Goal: Task Accomplishment & Management: Manage account settings

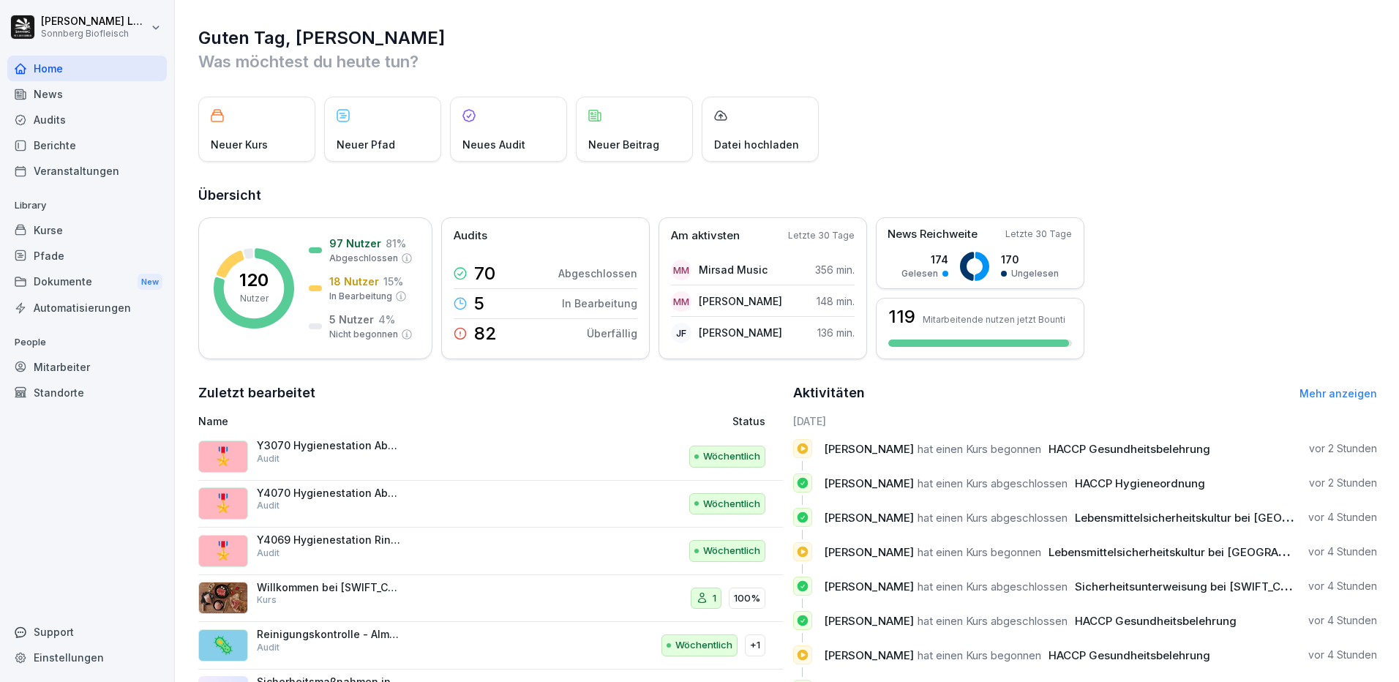
click at [78, 367] on div "Mitarbeiter" at bounding box center [87, 367] width 160 height 26
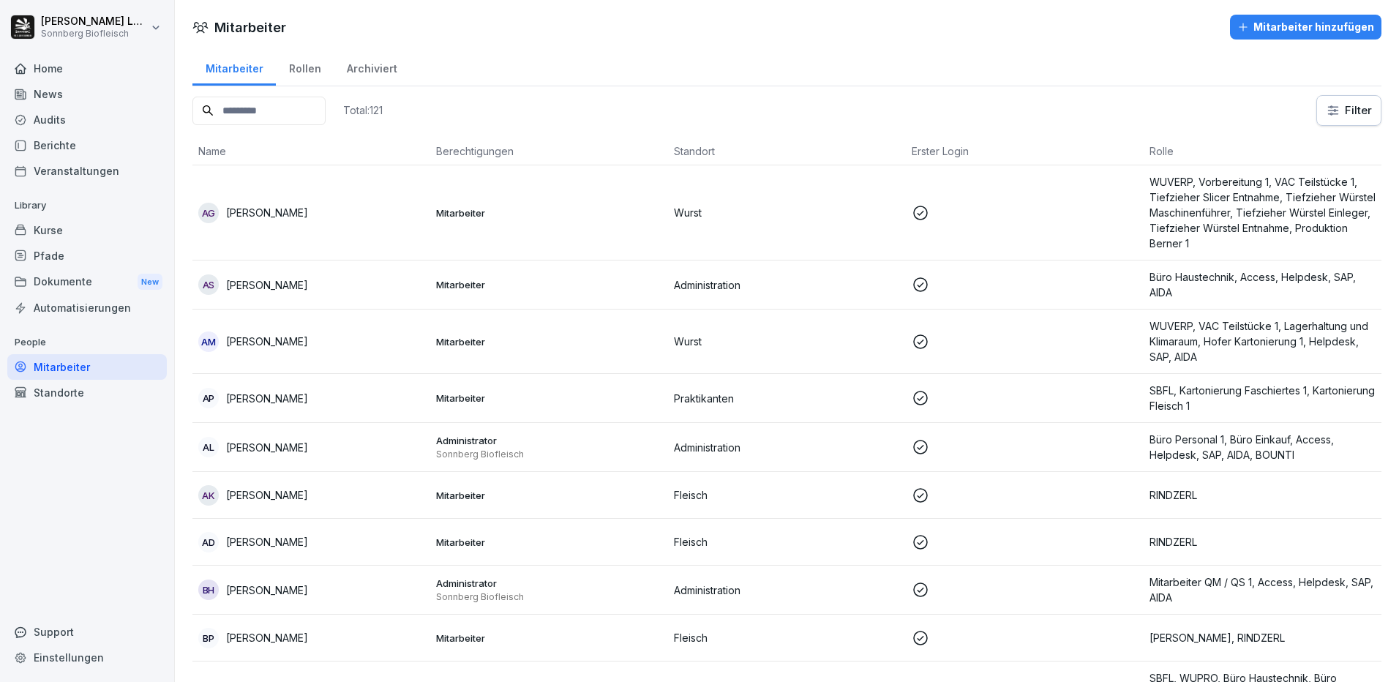
click at [261, 115] on input at bounding box center [258, 111] width 133 height 29
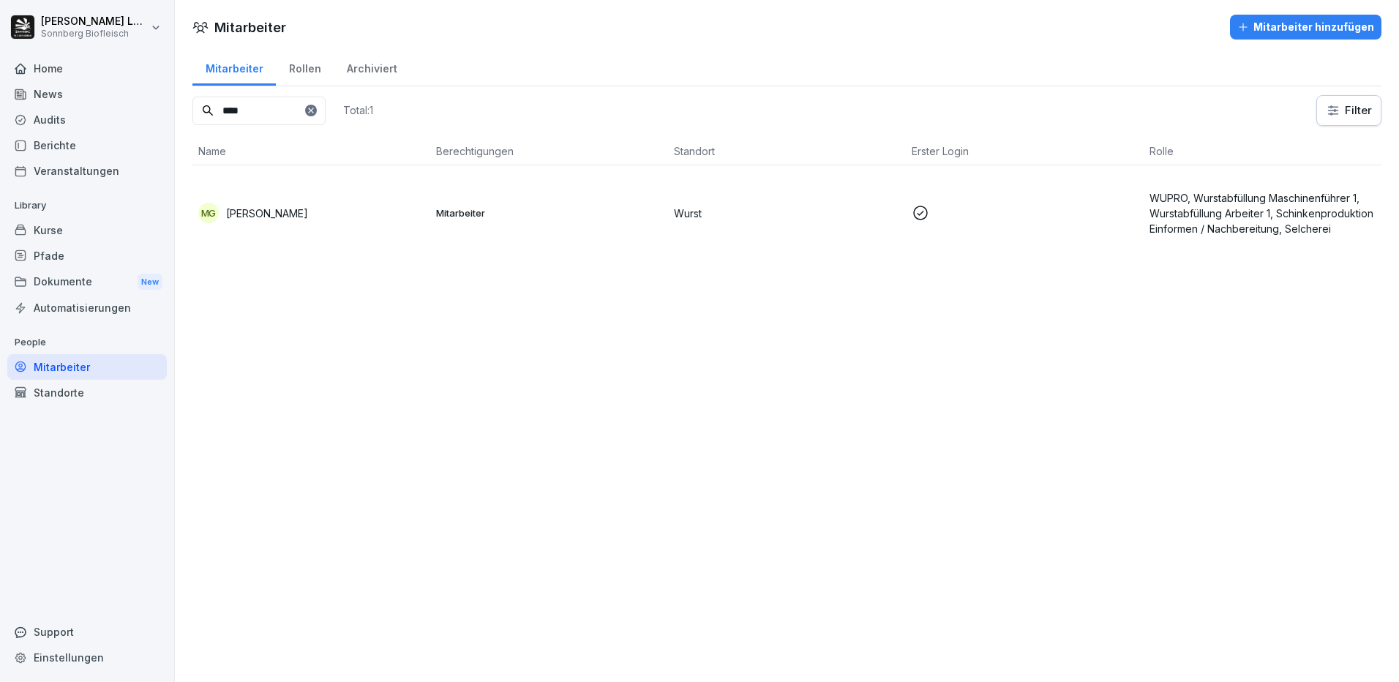
type input "****"
click at [325, 202] on td "MG [PERSON_NAME]" at bounding box center [311, 212] width 238 height 95
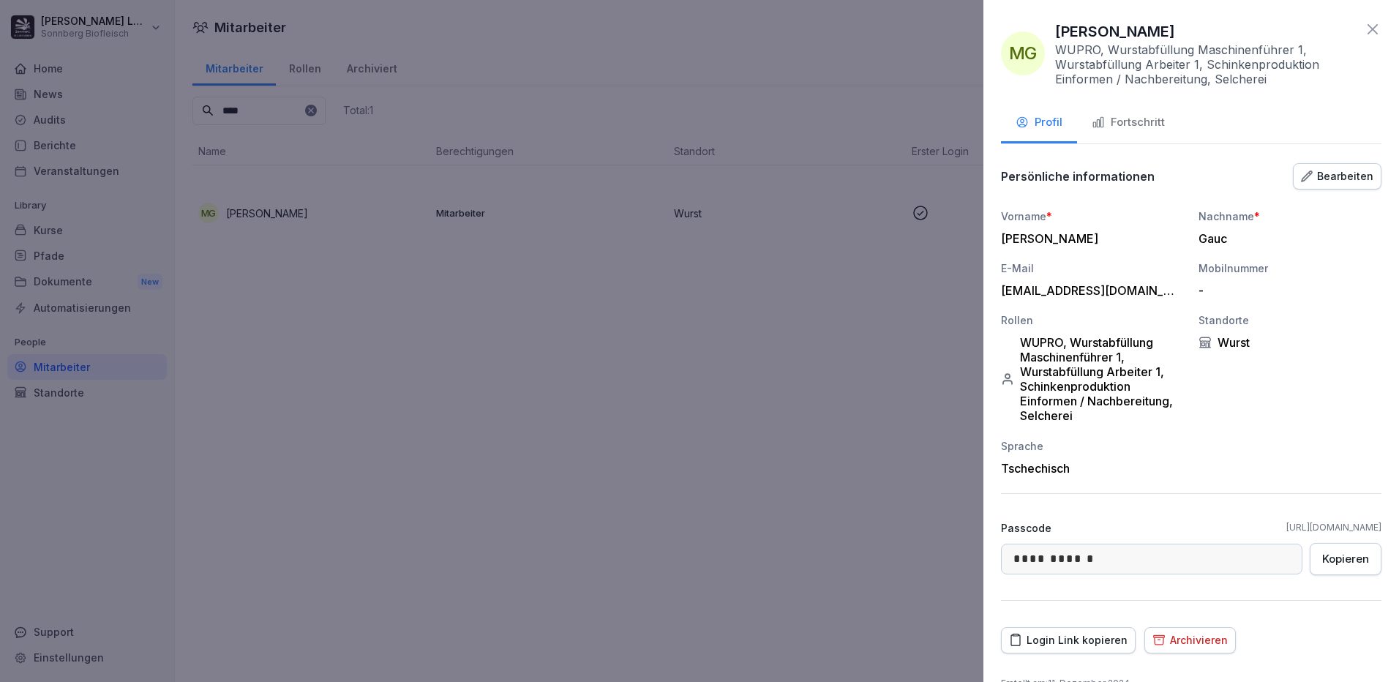
click at [1049, 636] on div "Login Link kopieren" at bounding box center [1068, 640] width 119 height 16
click at [1315, 184] on div "Bearbeiten" at bounding box center [1337, 176] width 72 height 16
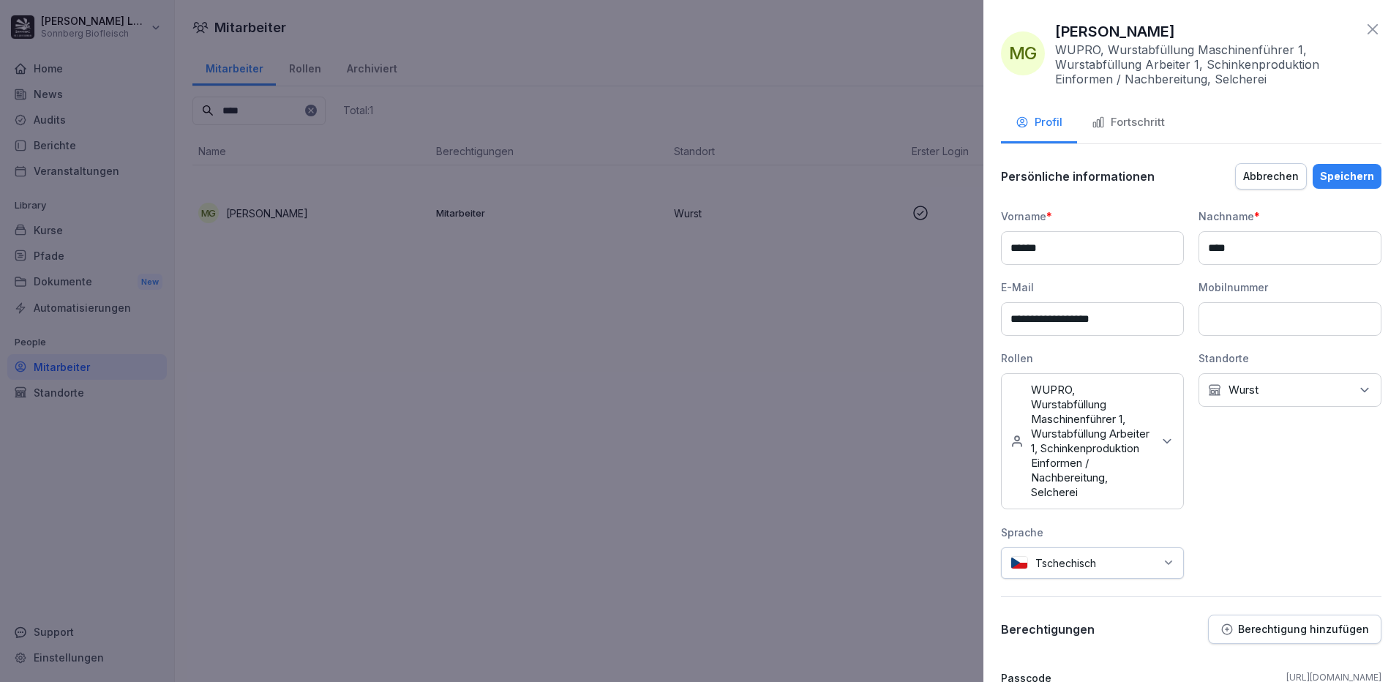
click at [1044, 321] on input "**********" at bounding box center [1092, 319] width 183 height 34
click at [1104, 326] on input "**********" at bounding box center [1092, 319] width 183 height 34
type input "**********"
click at [1339, 182] on div "Speichern" at bounding box center [1347, 176] width 54 height 16
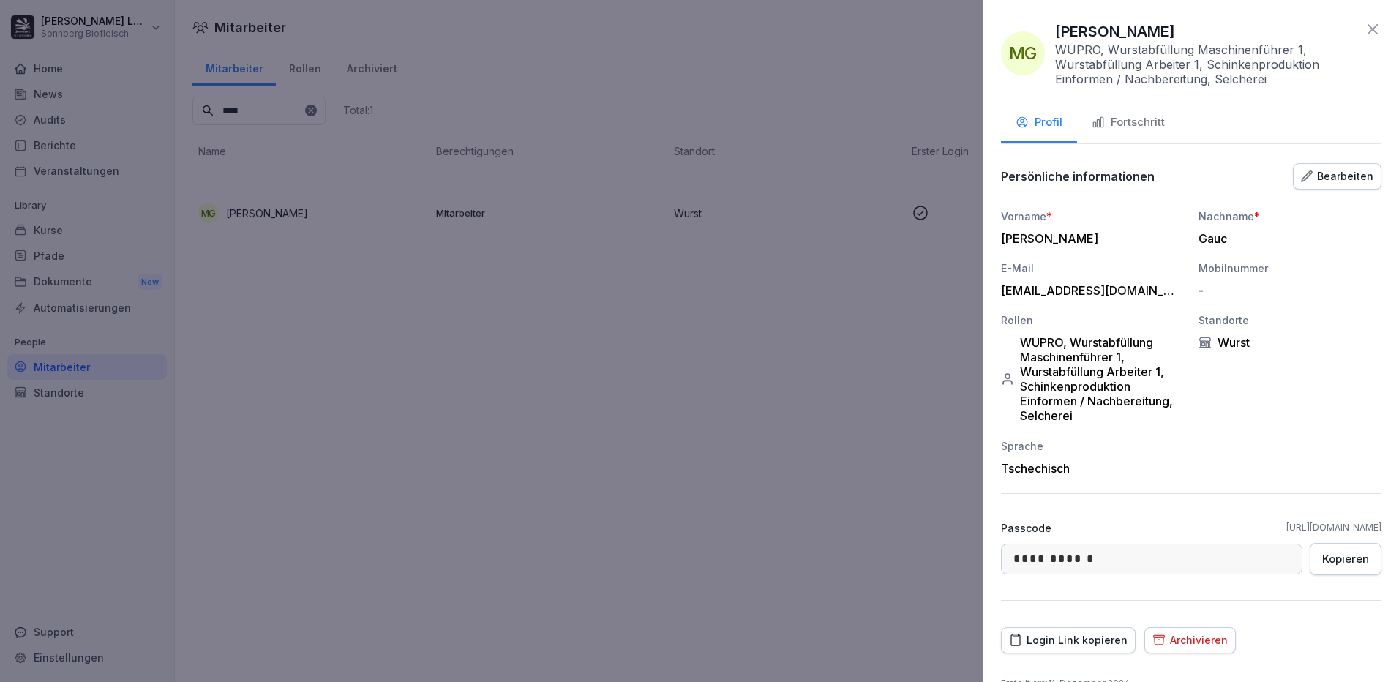
click at [1058, 646] on div "Login Link kopieren" at bounding box center [1068, 640] width 119 height 16
click at [1131, 125] on div "Fortschritt" at bounding box center [1128, 122] width 73 height 17
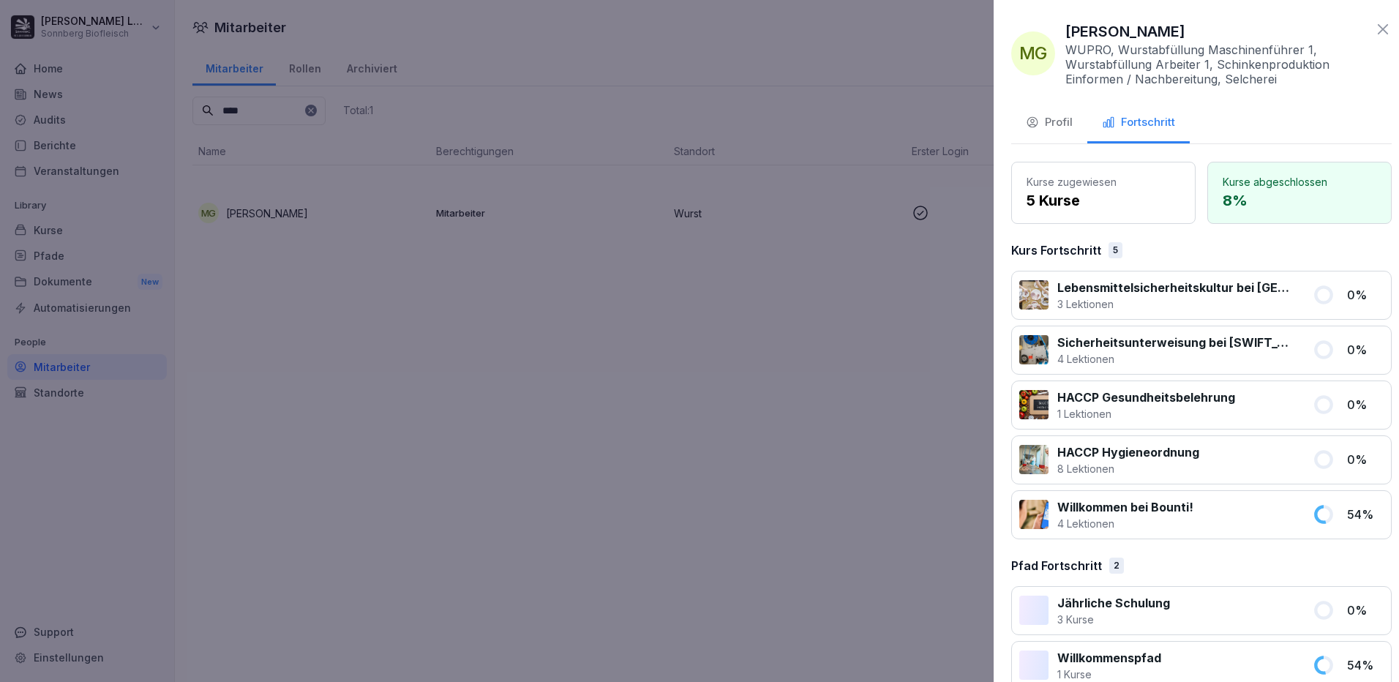
drag, startPoint x: 727, startPoint y: 327, endPoint x: 489, endPoint y: 152, distance: 295.2
click at [723, 323] on div at bounding box center [699, 341] width 1399 height 682
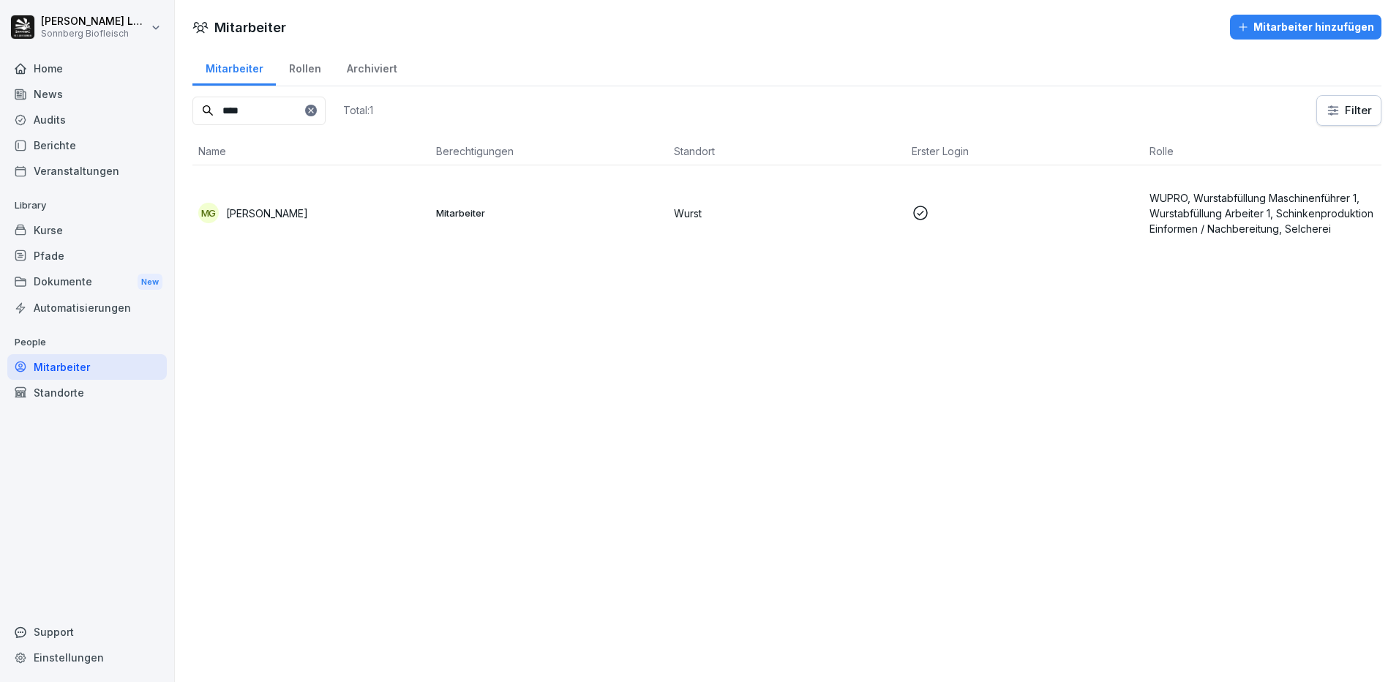
drag, startPoint x: 261, startPoint y: 119, endPoint x: 142, endPoint y: 109, distance: 119.0
click at [142, 109] on div "[PERSON_NAME] Sonnberg Biofleisch Home News Audits Berichte Veranstaltungen Lib…" at bounding box center [699, 341] width 1399 height 682
click at [263, 201] on td "RT [PERSON_NAME]" at bounding box center [311, 212] width 238 height 95
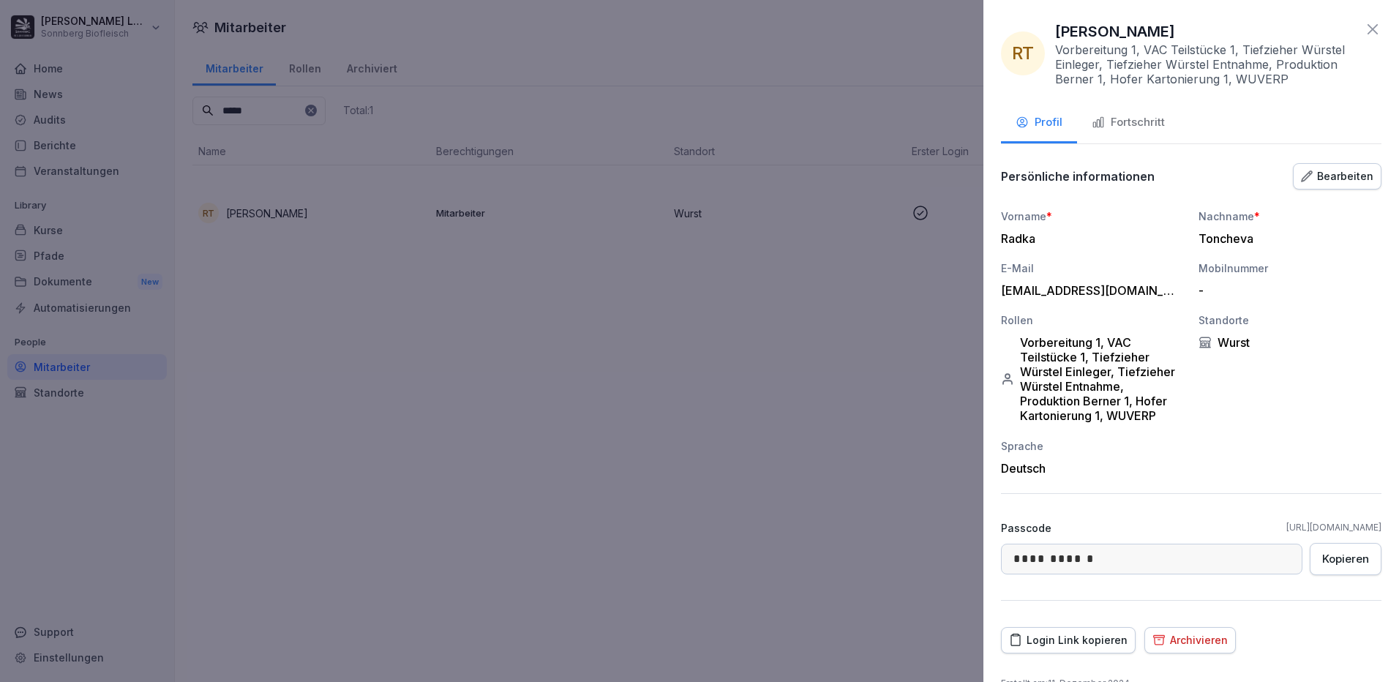
click at [1120, 132] on button "Fortschritt" at bounding box center [1128, 124] width 102 height 40
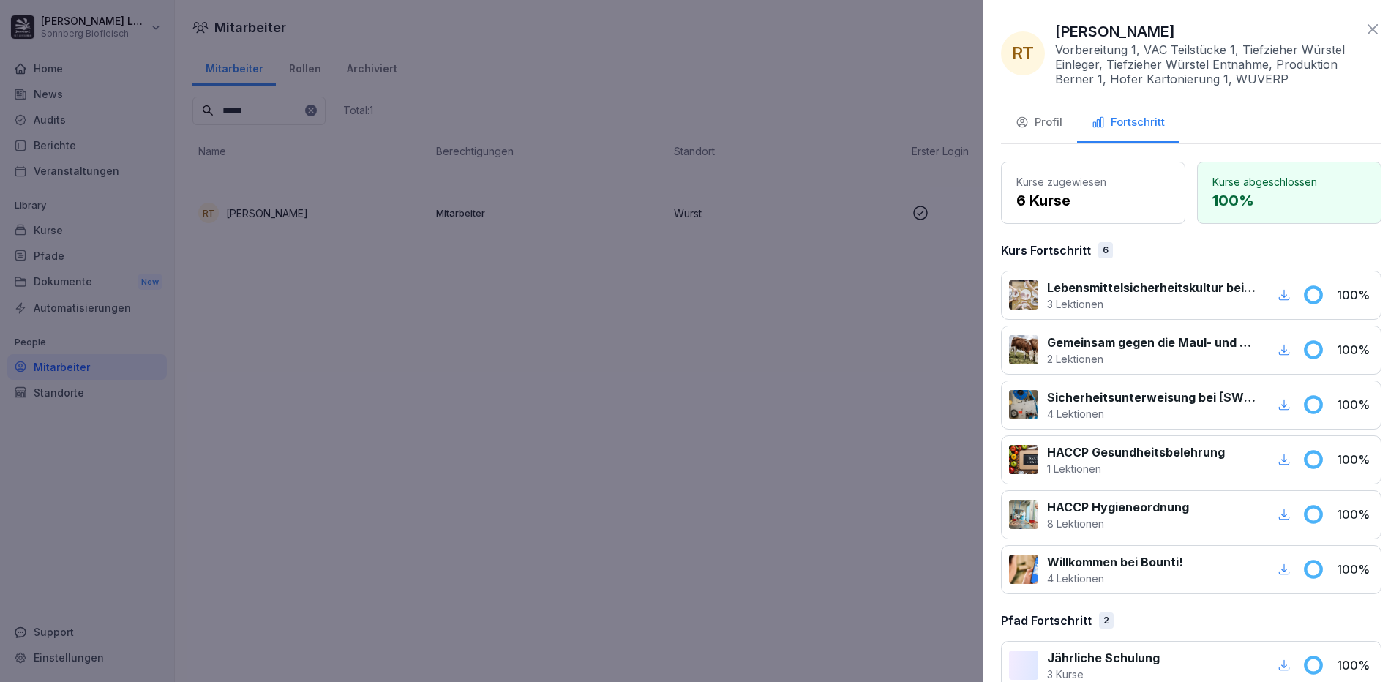
drag, startPoint x: 241, startPoint y: 353, endPoint x: 236, endPoint y: 268, distance: 85.1
click at [241, 314] on div at bounding box center [699, 341] width 1399 height 682
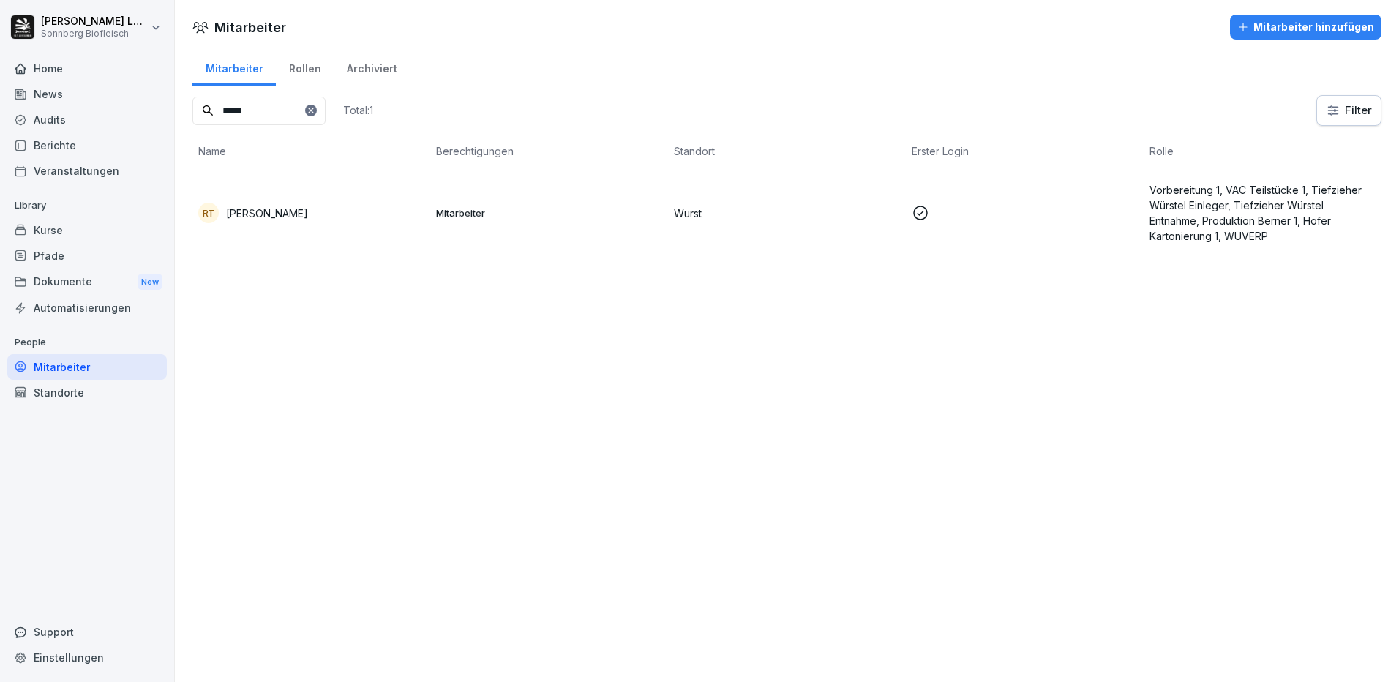
drag, startPoint x: 260, startPoint y: 111, endPoint x: 94, endPoint y: 78, distance: 169.4
click at [94, 78] on div "[PERSON_NAME] Sonnberg Biofleisch Home News Audits Berichte Veranstaltungen Lib…" at bounding box center [699, 341] width 1399 height 682
type input "******"
click at [296, 222] on div "YK [PERSON_NAME]" at bounding box center [311, 213] width 226 height 20
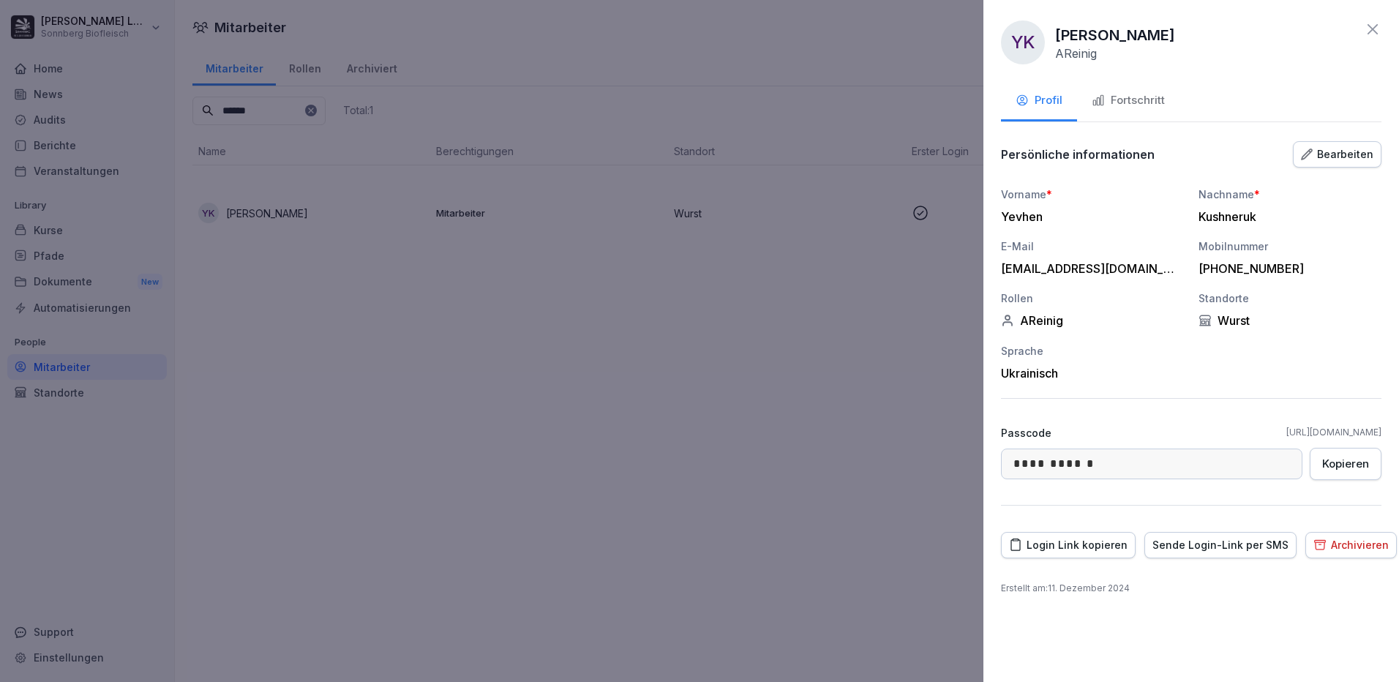
click at [1132, 89] on button "Fortschritt" at bounding box center [1128, 102] width 102 height 40
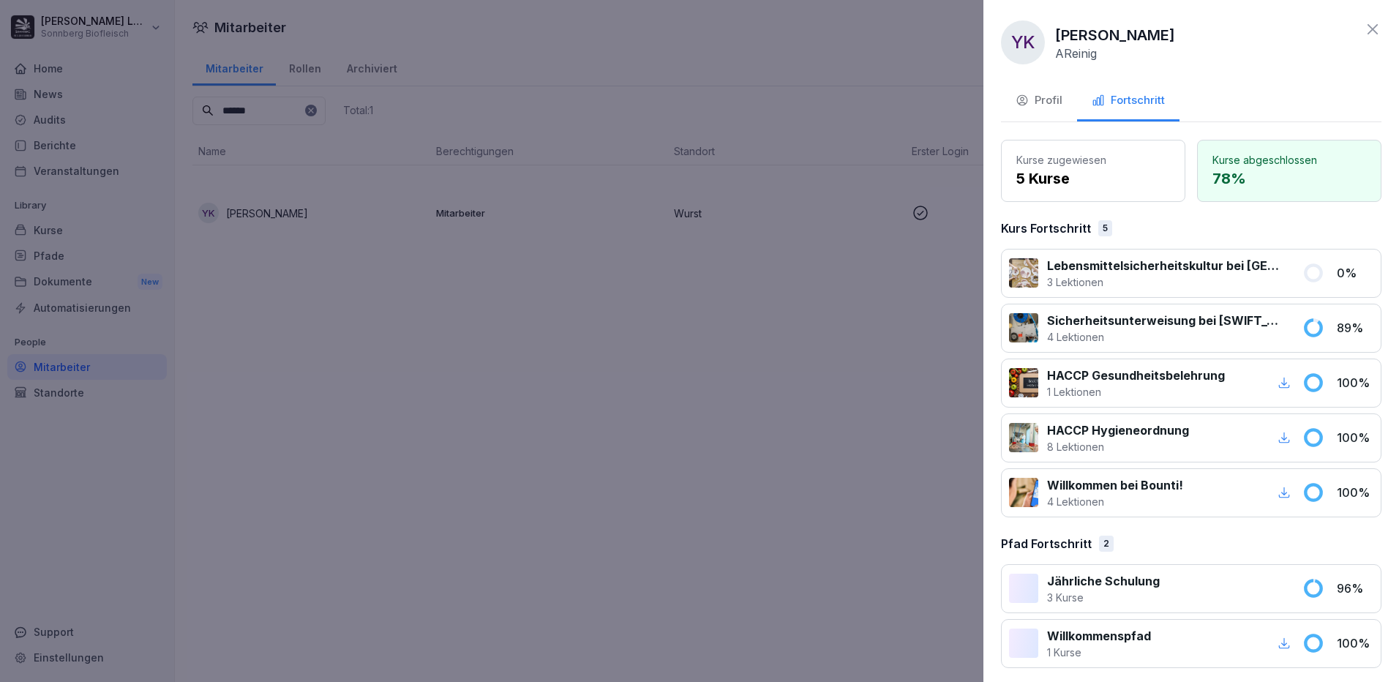
click at [661, 350] on div at bounding box center [699, 341] width 1399 height 682
